Goal: Find specific page/section: Find specific page/section

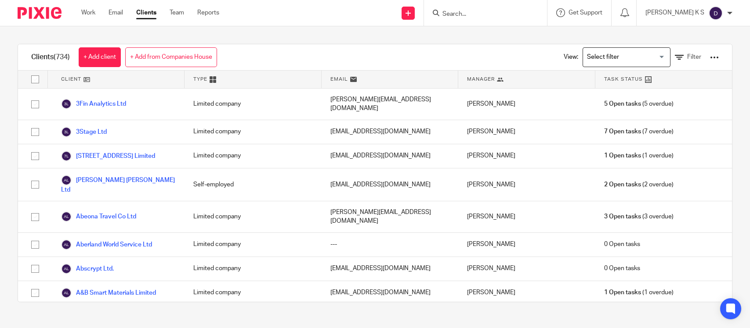
click at [439, 12] on icon at bounding box center [435, 13] width 7 height 7
click at [473, 14] on input "Search" at bounding box center [480, 15] width 79 height 8
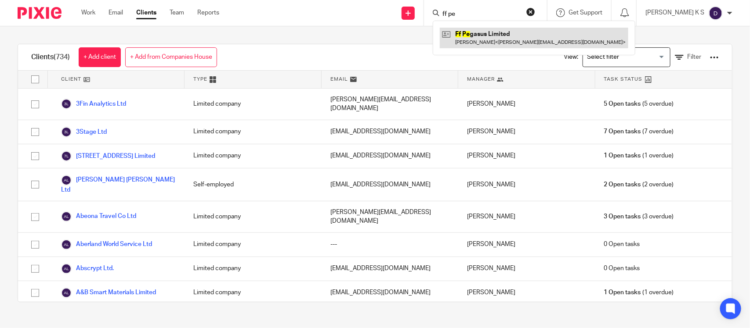
type input "ff pe"
click at [489, 33] on link at bounding box center [534, 38] width 188 height 20
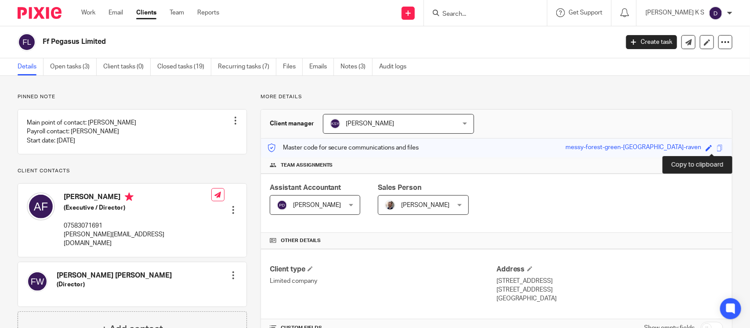
click at [716, 148] on span at bounding box center [719, 148] width 7 height 7
